Goal: Complete application form

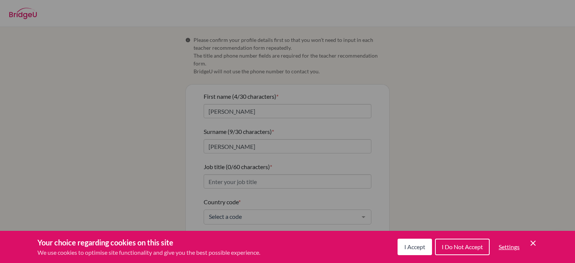
click at [407, 249] on span "I Accept" at bounding box center [414, 246] width 21 height 7
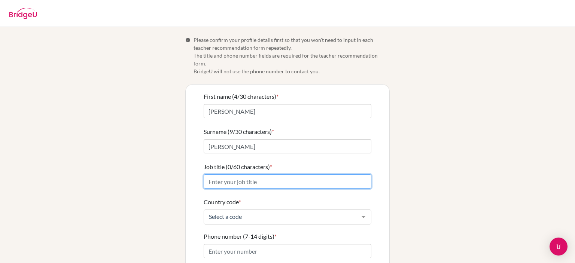
click at [234, 174] on input "Job title (0/60 characters) *" at bounding box center [288, 181] width 168 height 14
type input "IB and High School Coordinator"
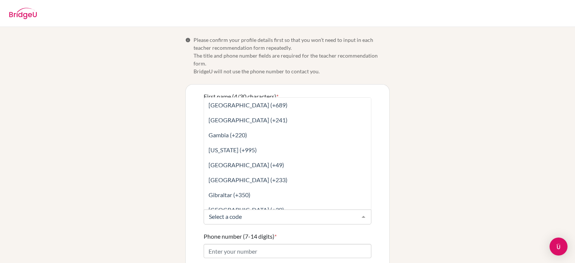
scroll to position [1310, 0]
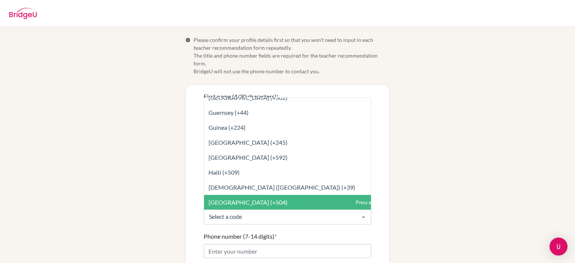
click at [233, 199] on span "[GEOGRAPHIC_DATA] (+504)" at bounding box center [247, 202] width 79 height 7
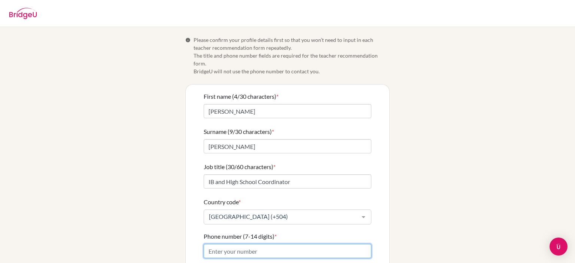
click at [220, 244] on input "Phone number (7-14 digits) *" at bounding box center [288, 251] width 168 height 14
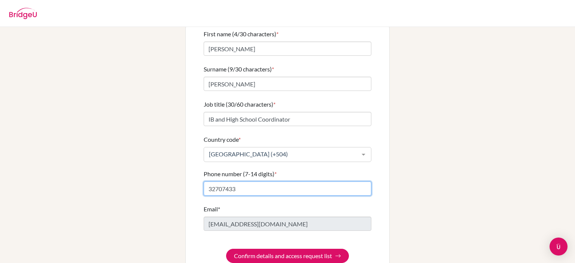
scroll to position [71, 0]
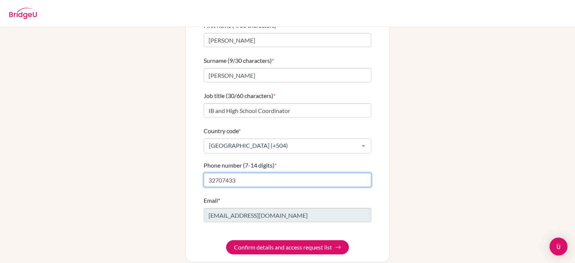
type input "32707433"
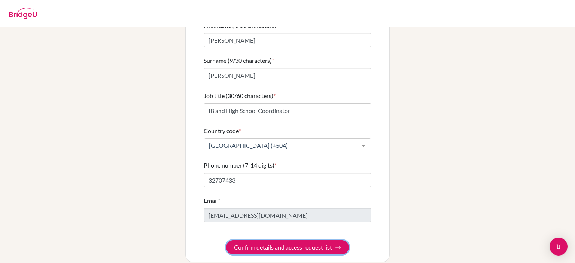
click at [284, 240] on button "Confirm details and access request list" at bounding box center [287, 247] width 123 height 14
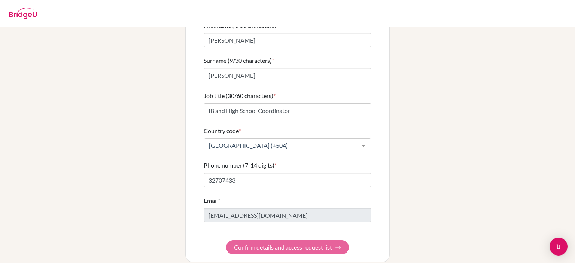
scroll to position [0, 0]
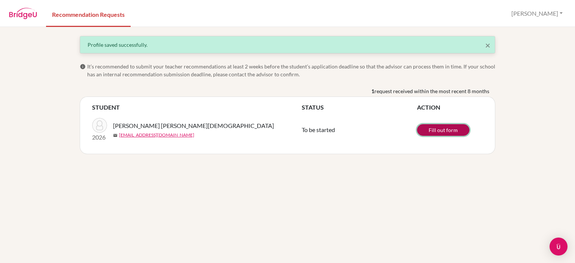
click at [449, 130] on link "Fill out form" at bounding box center [443, 130] width 52 height 12
